Goal: Transaction & Acquisition: Purchase product/service

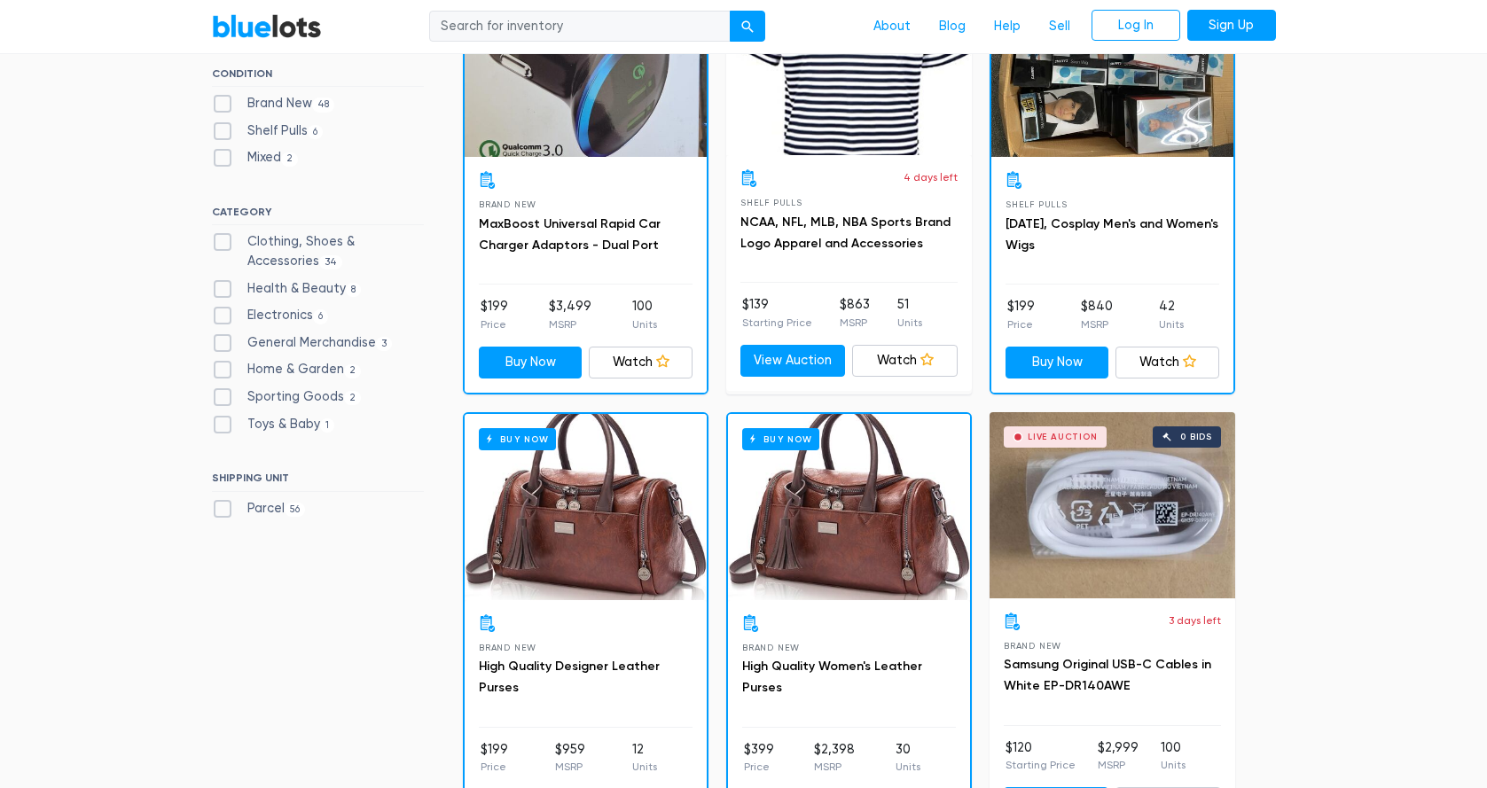
scroll to position [666, 0]
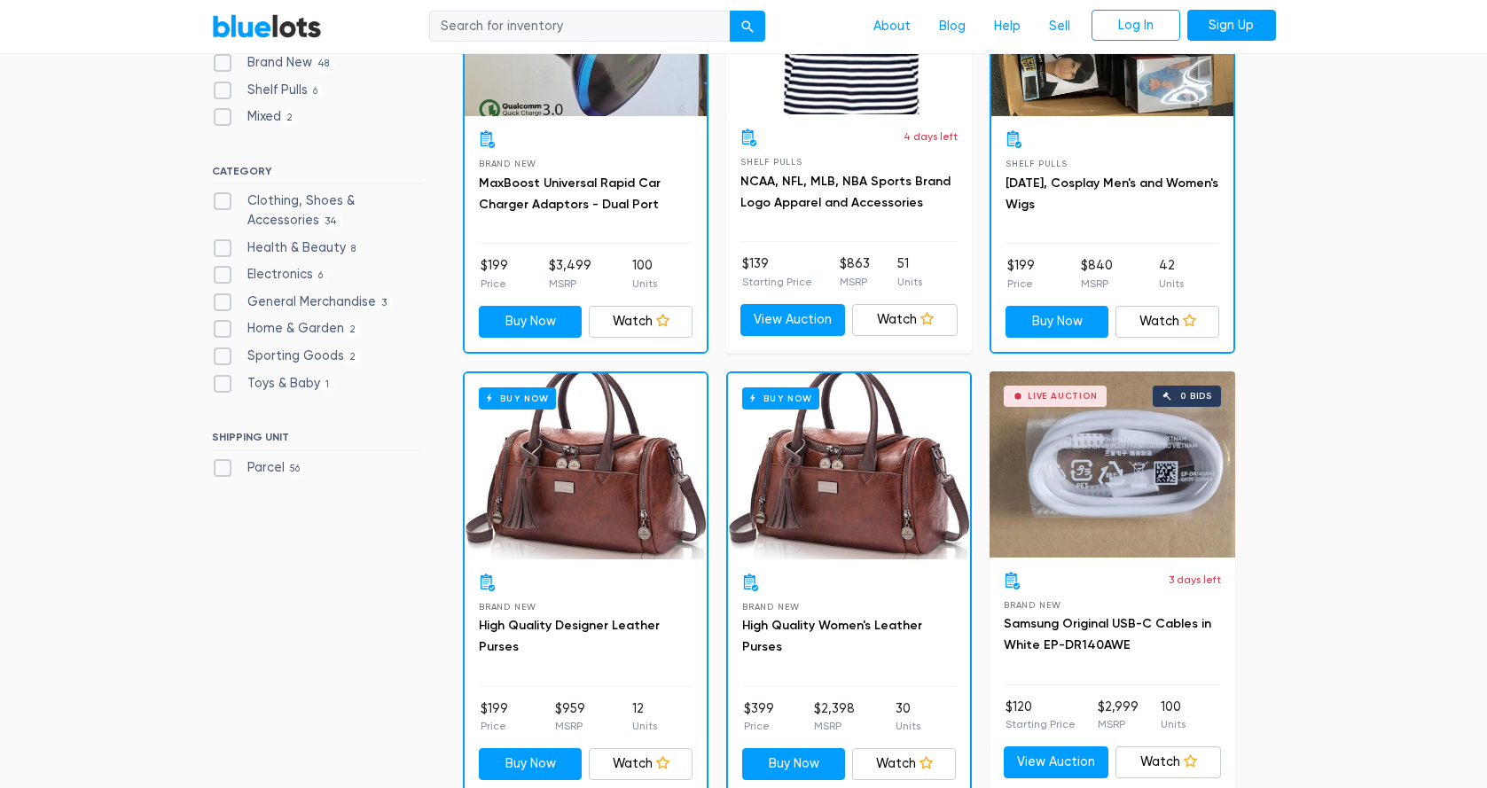
click at [888, 427] on div "Buy Now" at bounding box center [849, 466] width 242 height 186
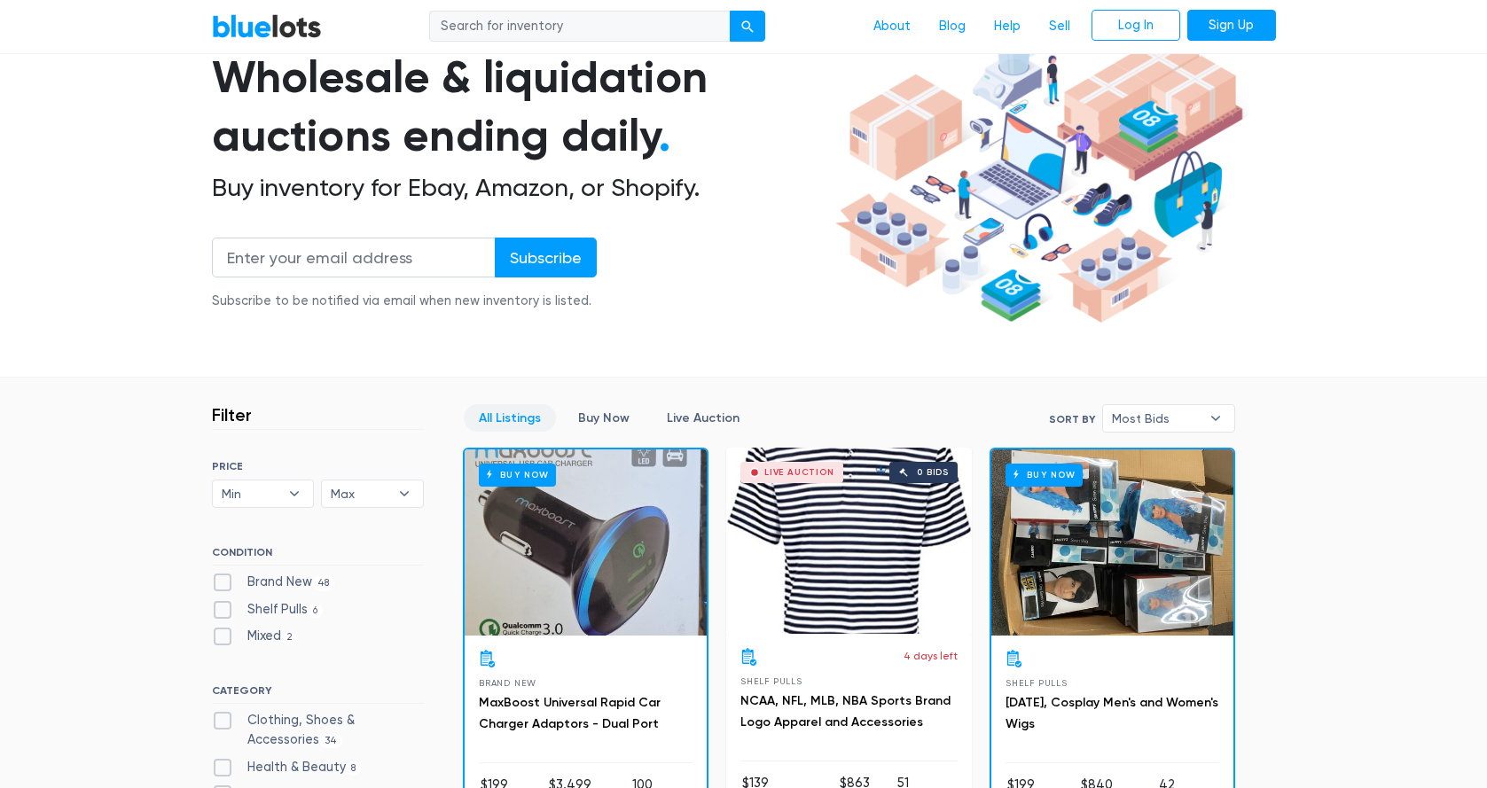
scroll to position [168, 0]
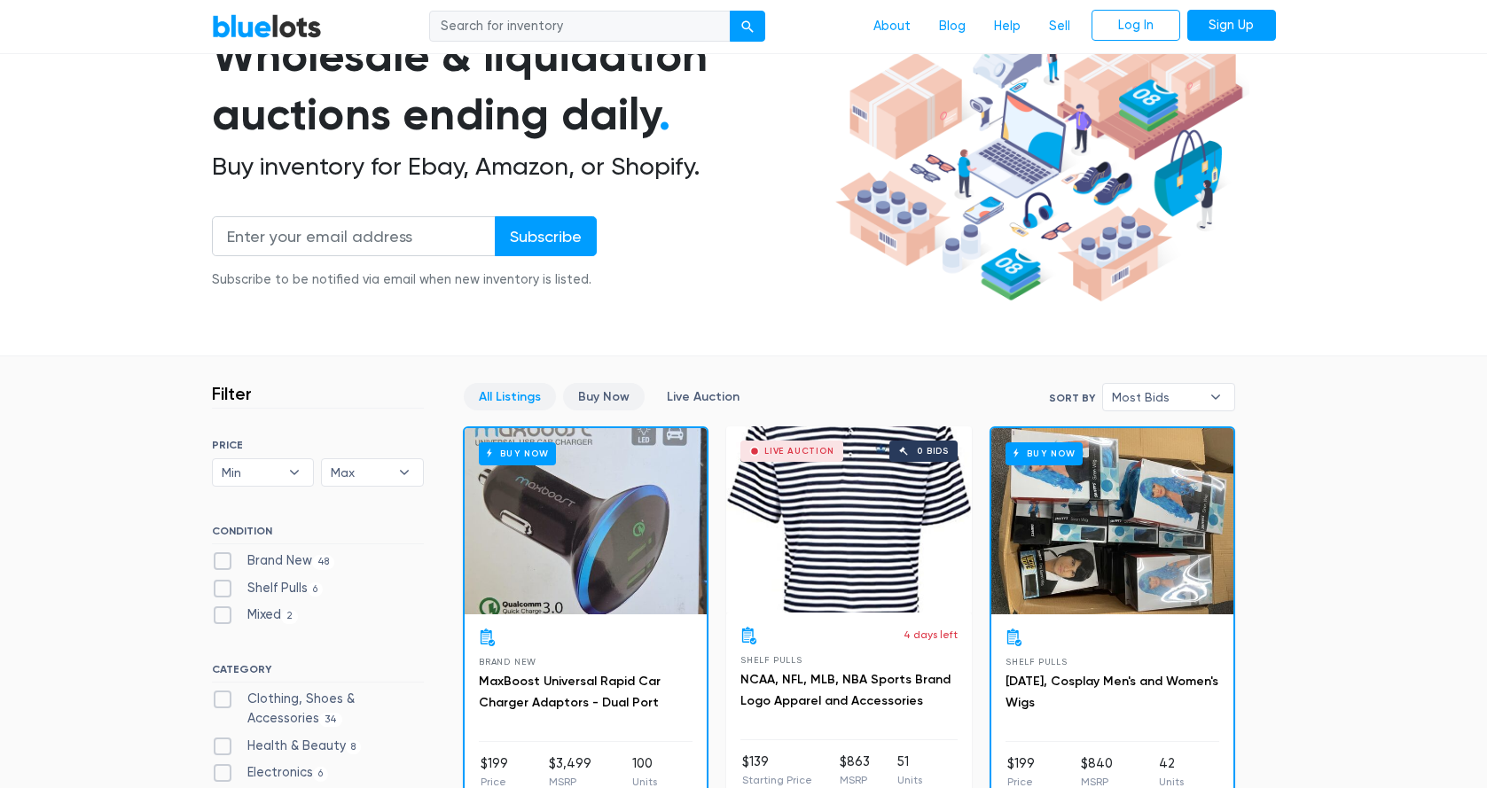
click at [614, 398] on link "Buy Now" at bounding box center [604, 396] width 82 height 27
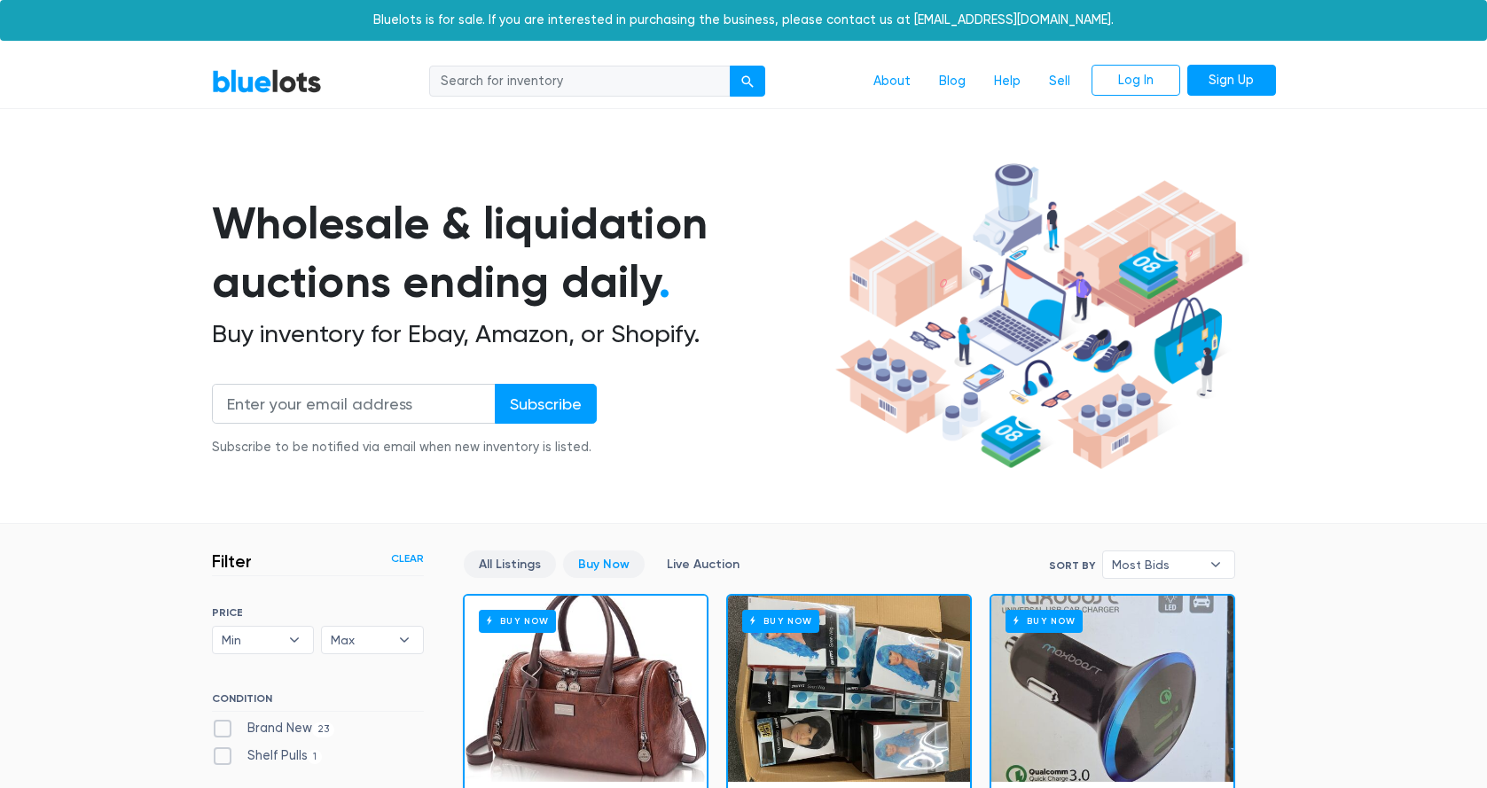
click at [514, 558] on link "All Listings" at bounding box center [510, 563] width 92 height 27
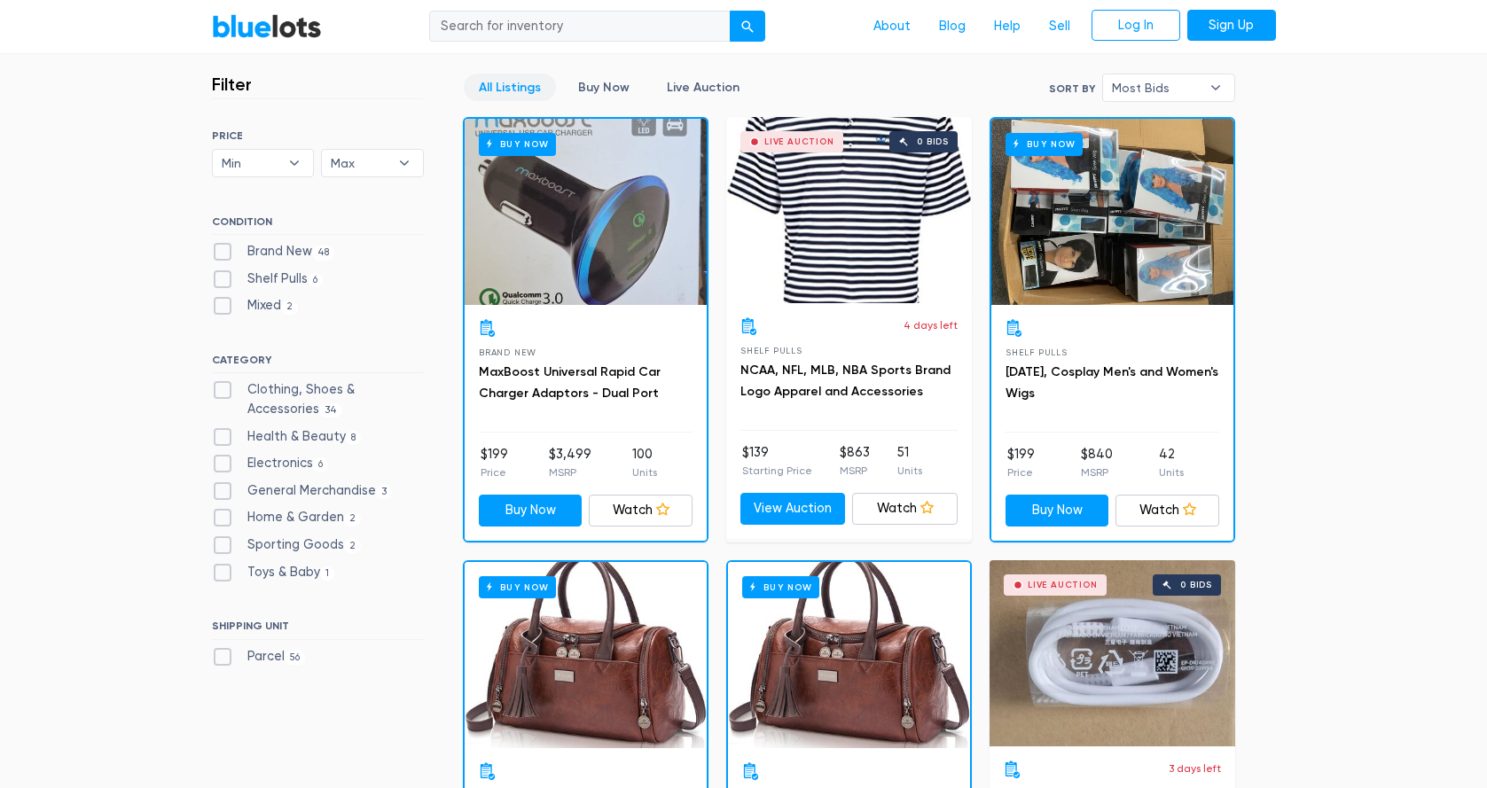
scroll to position [549, 0]
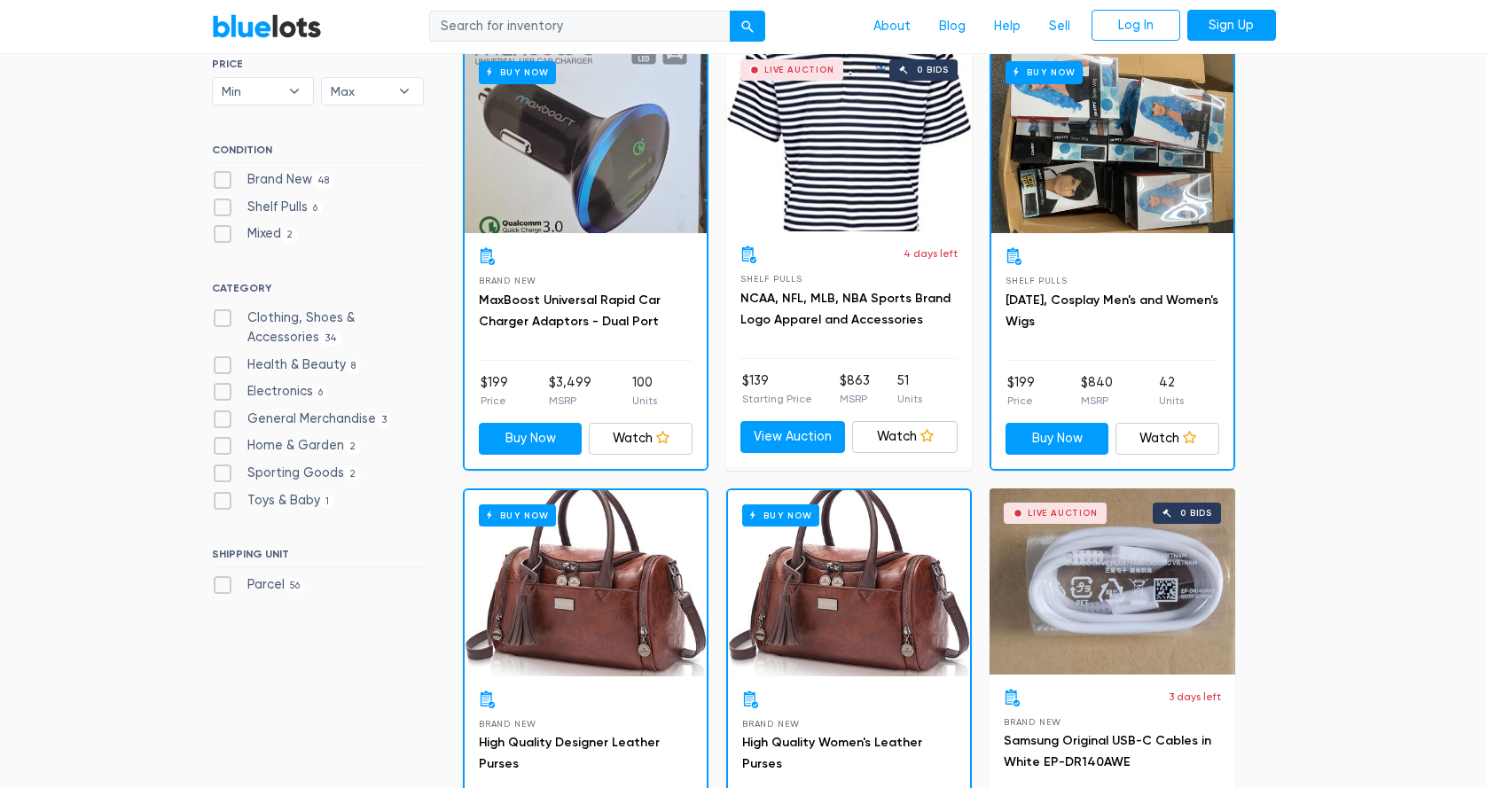
click at [300, 309] on label "Clothing, Shoes & Accessories 34" at bounding box center [318, 327] width 212 height 38
click at [223, 309] on Accessories"] "Clothing, Shoes & Accessories 34" at bounding box center [218, 314] width 12 height 12
checkbox Accessories"] "true"
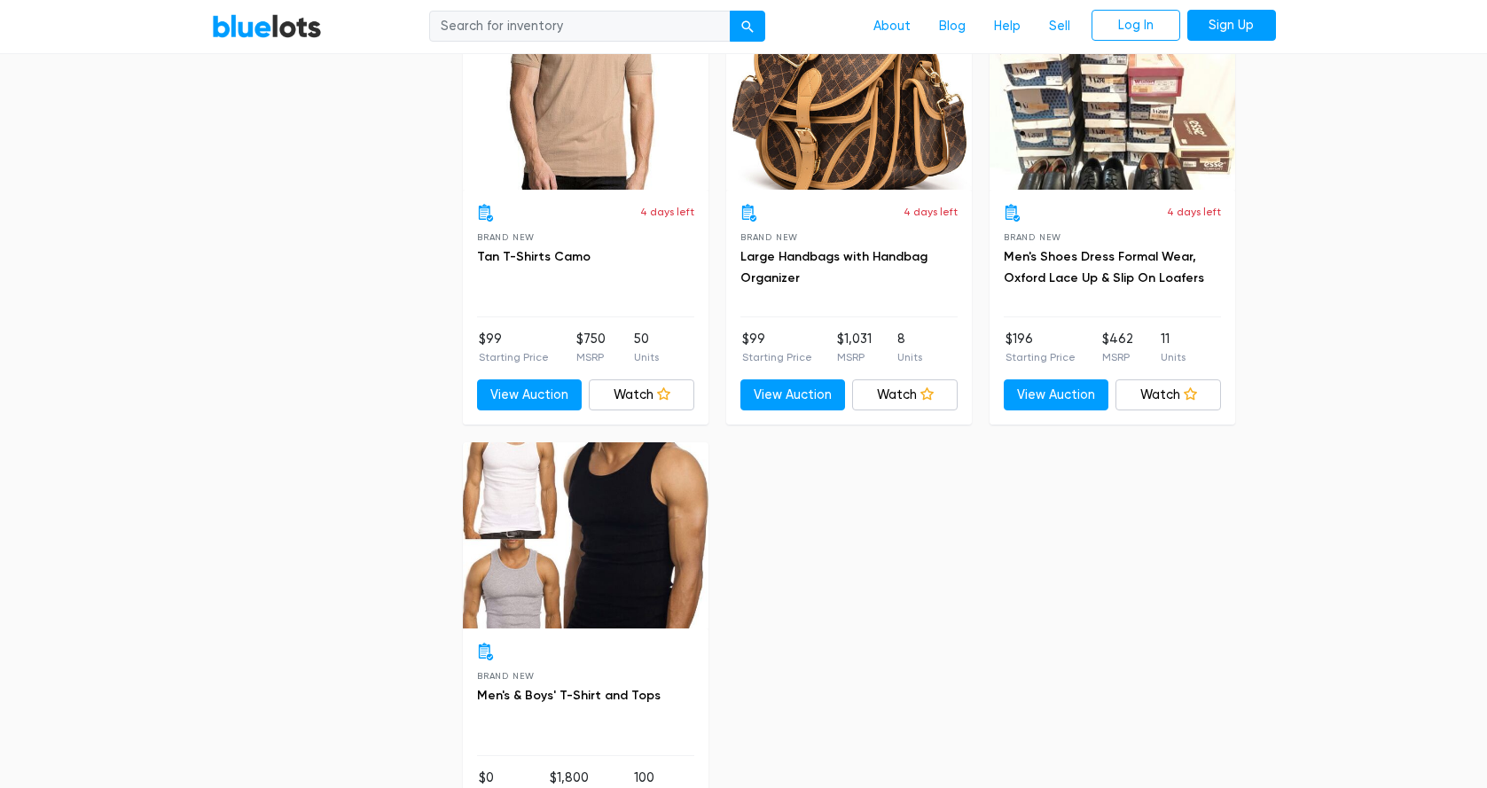
scroll to position [5826, 0]
